Goal: Register for event/course

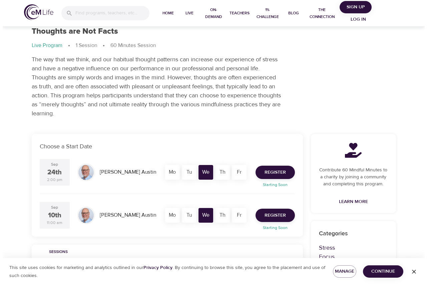
scroll to position [33, 0]
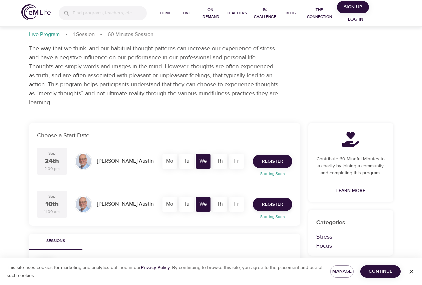
click at [266, 160] on span "Register" at bounding box center [272, 162] width 21 height 8
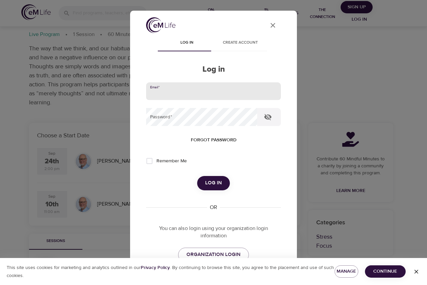
click at [214, 98] on input "email" at bounding box center [213, 91] width 135 height 18
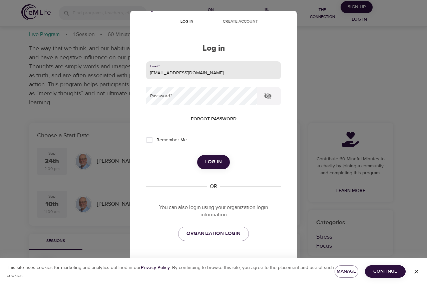
scroll to position [38, 0]
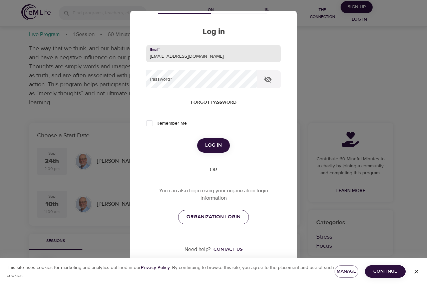
type input "mmccreary@shelterinsurance.com"
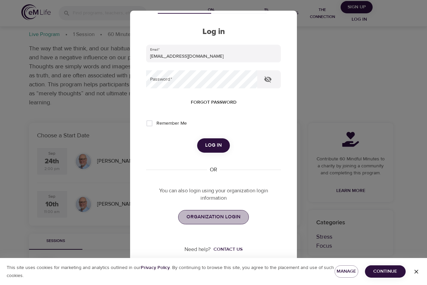
click at [210, 222] on link "ORGANIZATION LOGIN" at bounding box center [213, 217] width 71 height 14
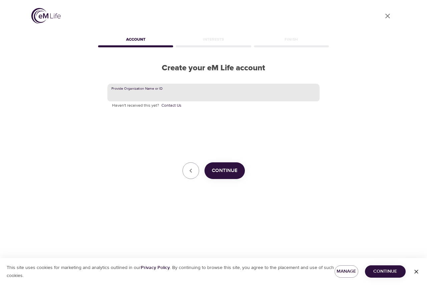
click at [197, 94] on input "text" at bounding box center [214, 93] width 212 height 18
type input "shelter"
click at [230, 170] on span "Continue" at bounding box center [225, 171] width 26 height 9
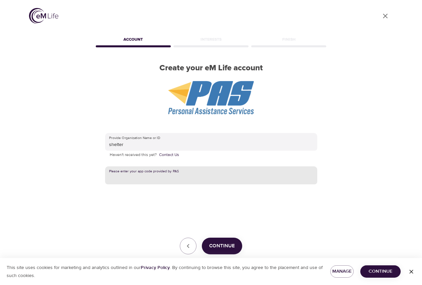
click at [209, 178] on input "text" at bounding box center [211, 176] width 212 height 18
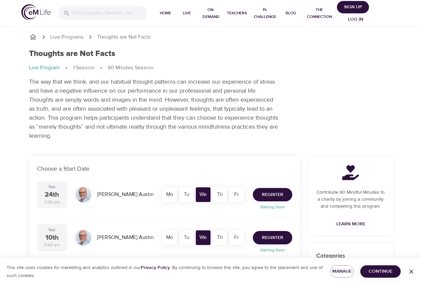
click at [267, 193] on span "Register" at bounding box center [272, 195] width 21 height 8
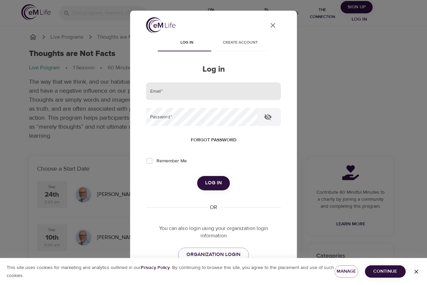
click at [243, 88] on input "email" at bounding box center [213, 91] width 135 height 18
type input "[EMAIL_ADDRESS][DOMAIN_NAME]"
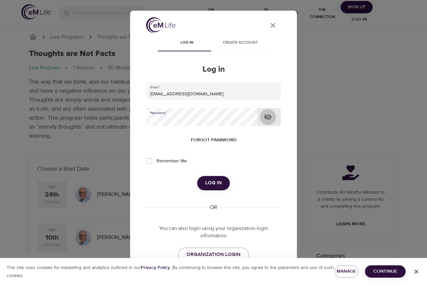
click at [269, 117] on icon "button" at bounding box center [268, 117] width 8 height 8
click at [180, 165] on label "Remember Me" at bounding box center [165, 161] width 44 height 14
click at [157, 165] on input "Remember Me" at bounding box center [150, 161] width 14 height 14
checkbox input "true"
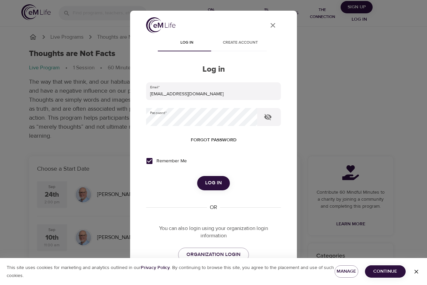
click at [208, 183] on span "Log in" at bounding box center [213, 183] width 17 height 9
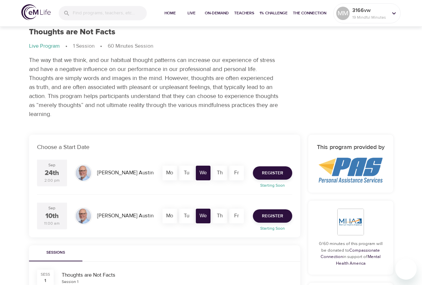
scroll to position [33, 0]
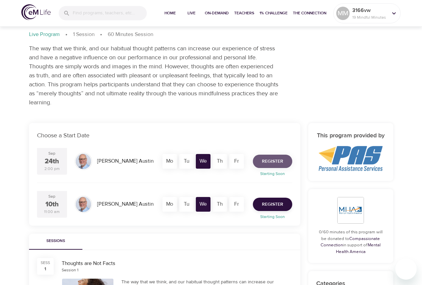
click at [274, 158] on span "Register" at bounding box center [272, 162] width 21 height 8
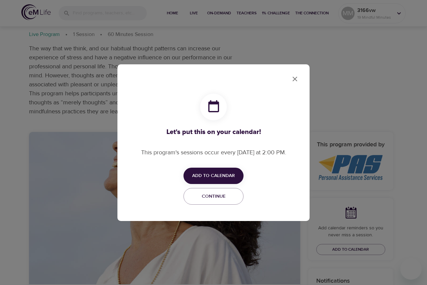
checkbox input "true"
click at [217, 175] on span "Add to Calendar" at bounding box center [213, 176] width 43 height 8
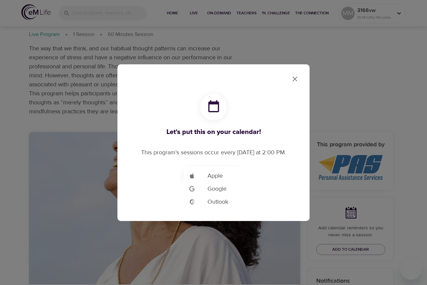
click at [233, 201] on li "Add to Google Calendar Outlook" at bounding box center [224, 202] width 80 height 13
drag, startPoint x: 296, startPoint y: 79, endPoint x: 295, endPoint y: 74, distance: 4.7
click at [296, 78] on div at bounding box center [213, 142] width 427 height 285
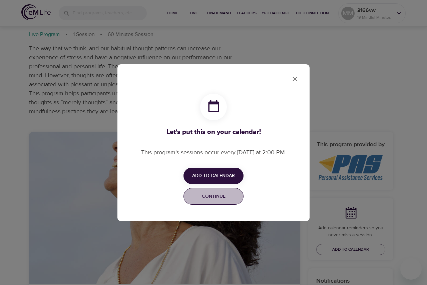
click at [235, 197] on span "Continue" at bounding box center [213, 197] width 51 height 8
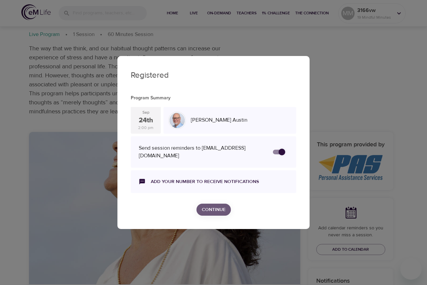
click at [217, 210] on span "Continue" at bounding box center [214, 210] width 24 height 8
